Goal: Obtain resource: Download file/media

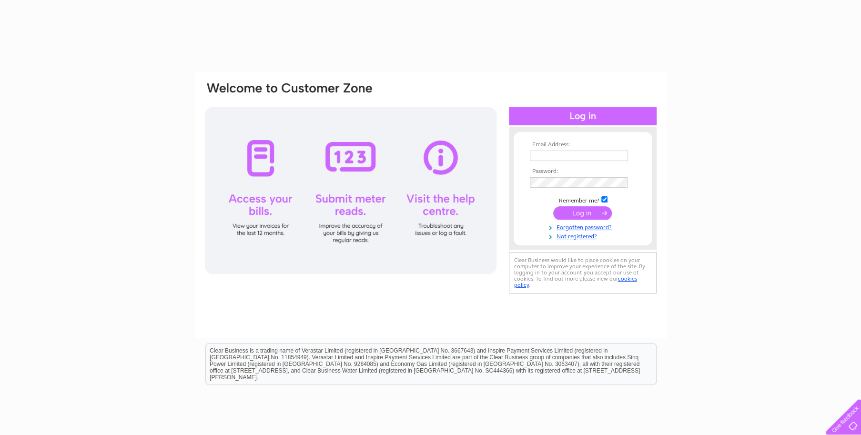
type input "[PERSON_NAME][EMAIL_ADDRESS][DOMAIN_NAME]"
click at [578, 214] on input "submit" at bounding box center [583, 212] width 59 height 13
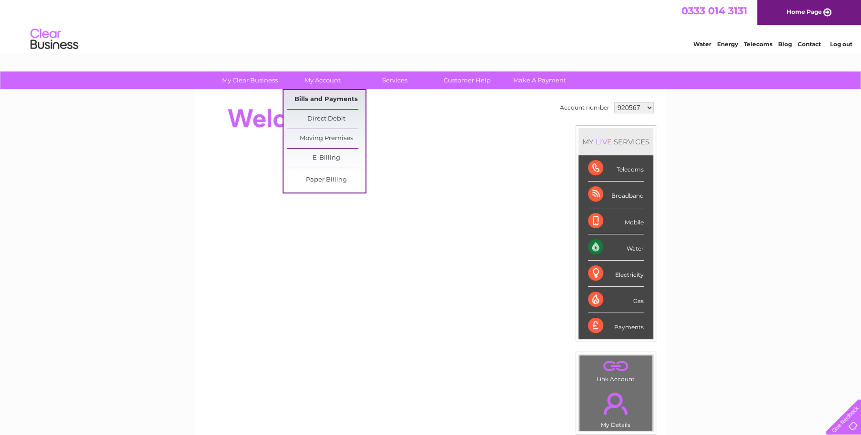
click at [330, 98] on link "Bills and Payments" at bounding box center [326, 99] width 79 height 19
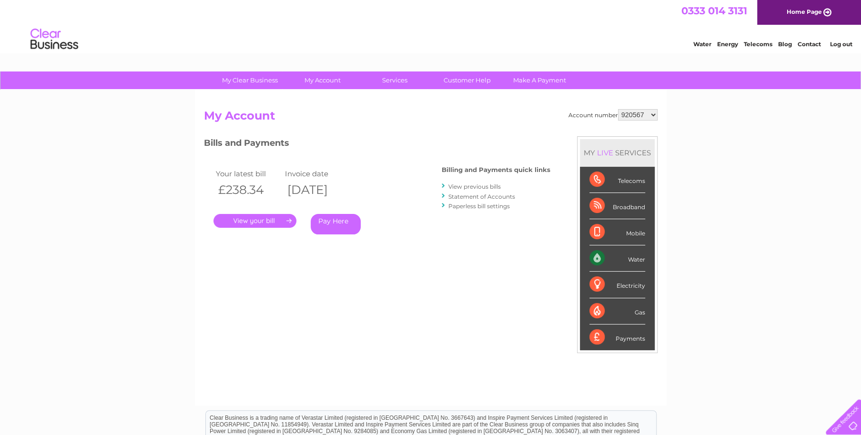
click at [250, 220] on link "." at bounding box center [255, 221] width 83 height 14
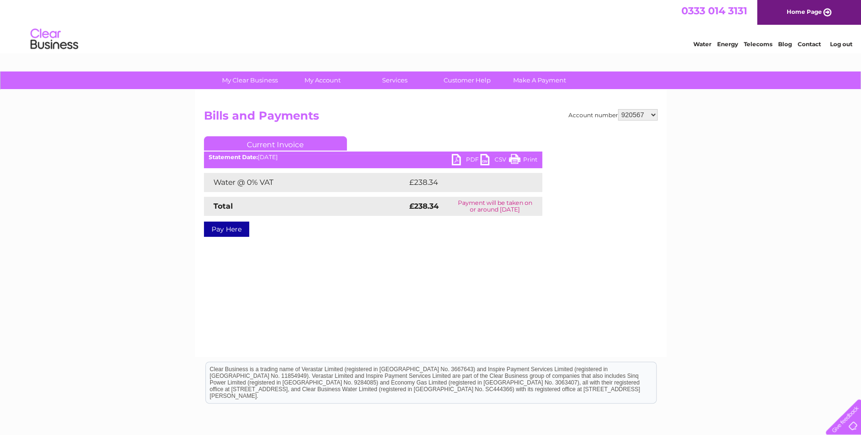
click at [467, 156] on link "PDF" at bounding box center [466, 161] width 29 height 14
click at [465, 162] on link "PDF" at bounding box center [466, 161] width 29 height 14
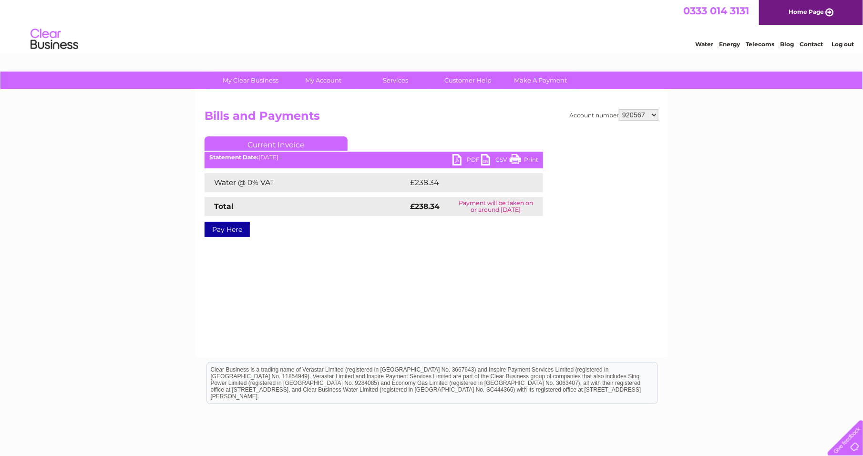
click at [652, 114] on select "920567 1044665" at bounding box center [639, 114] width 40 height 11
select select "1044665"
click at [620, 109] on select "920567 1044665" at bounding box center [639, 114] width 40 height 11
click at [463, 162] on link "PDF" at bounding box center [466, 161] width 29 height 14
